Goal: Transaction & Acquisition: Purchase product/service

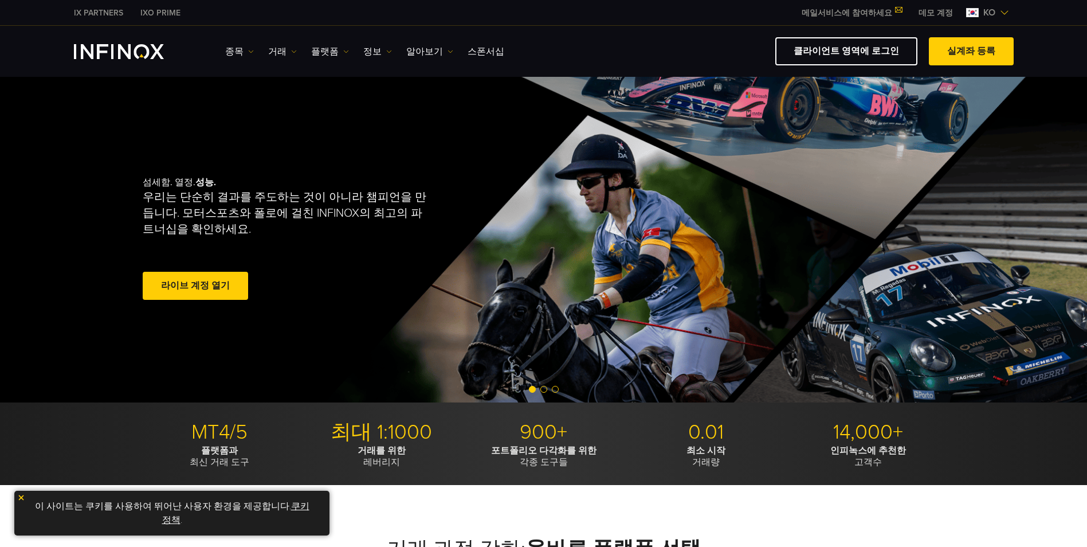
click at [1002, 12] on img at bounding box center [1004, 12] width 9 height 9
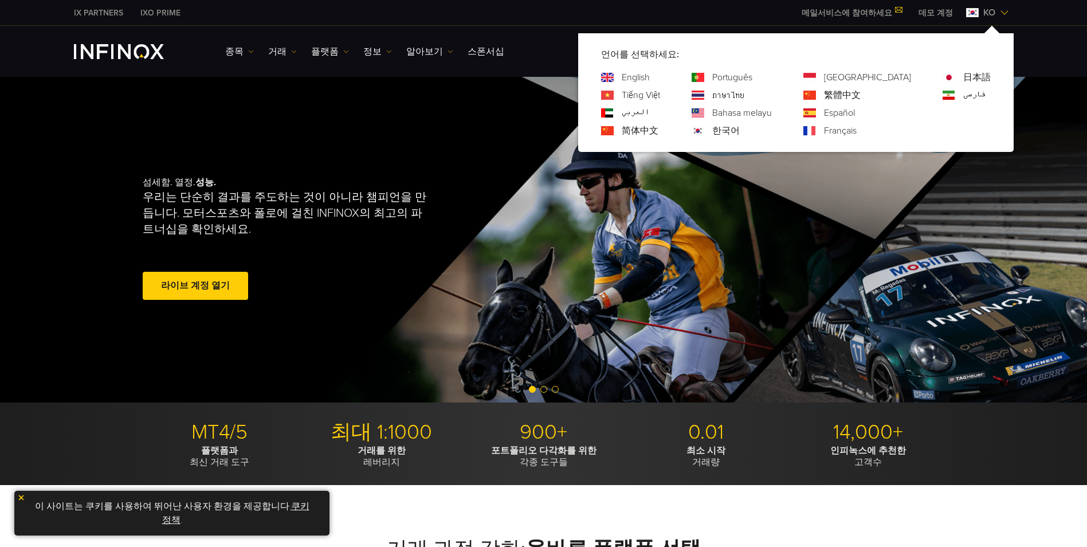
click at [1002, 12] on img at bounding box center [1004, 12] width 9 height 9
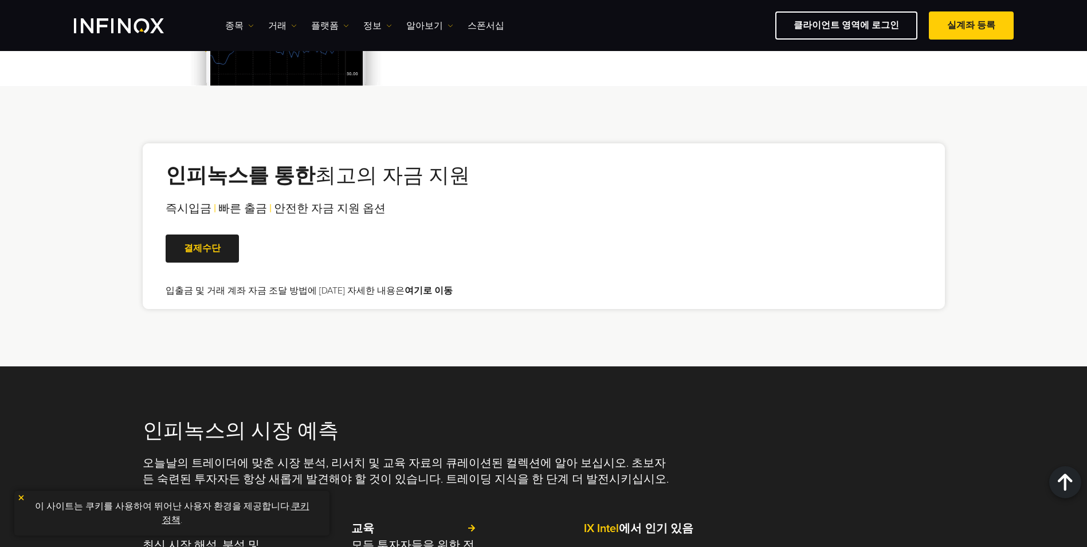
scroll to position [2235, 0]
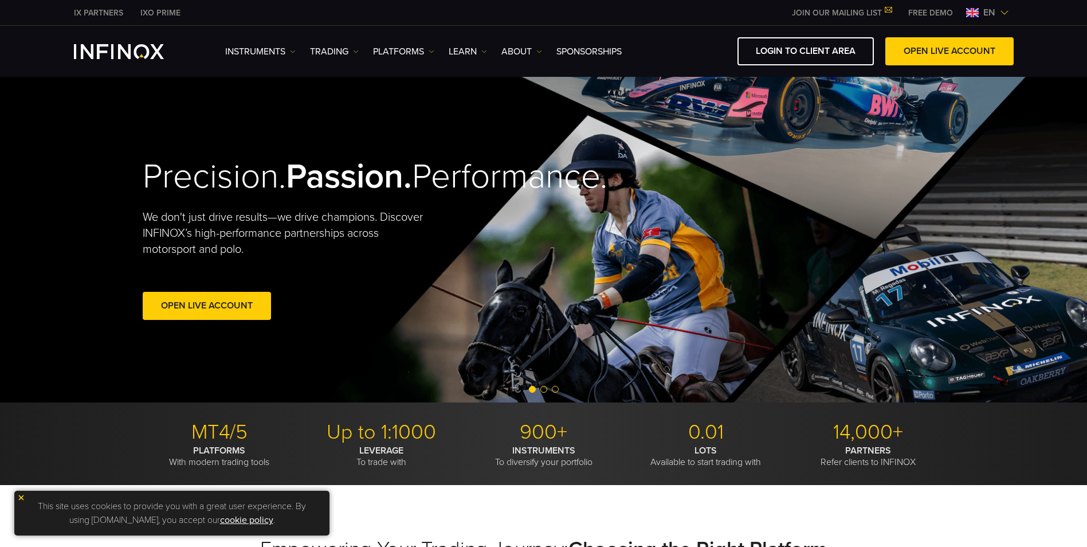
click at [677, 44] on div "LOGIN TO CLIENT AREA OPEN LIVE ACCOUNT" at bounding box center [821, 51] width 383 height 28
click at [1004, 13] on img at bounding box center [1004, 12] width 9 height 9
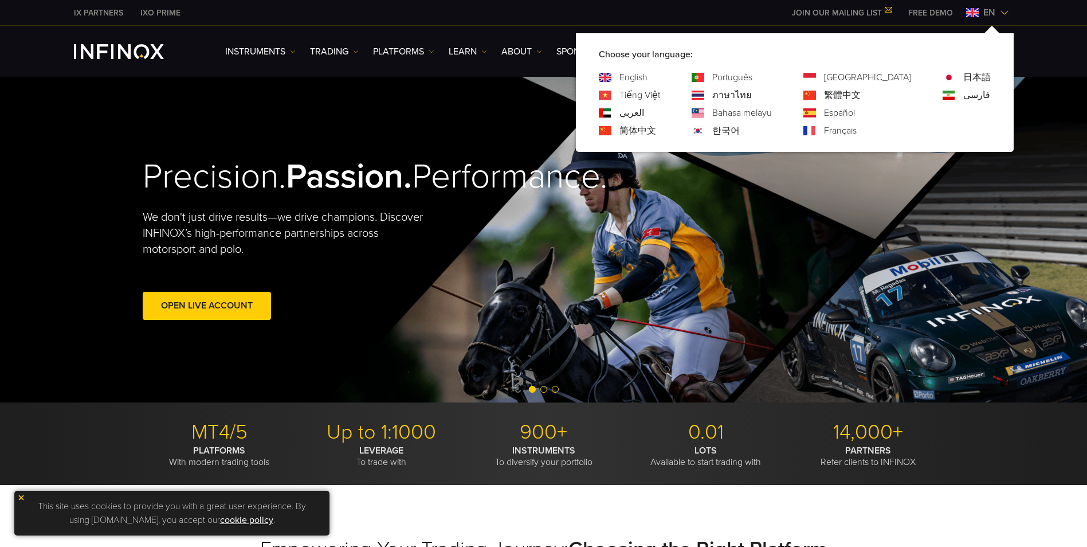
click at [740, 131] on link "한국어" at bounding box center [726, 131] width 28 height 14
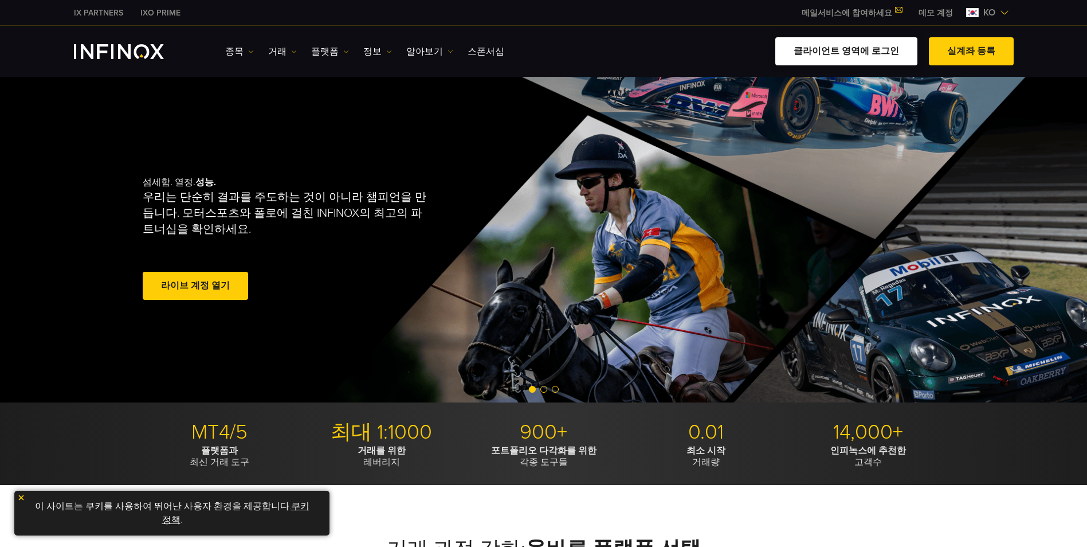
click at [859, 53] on link "클라이언트 영역에 로그인" at bounding box center [846, 51] width 142 height 28
